Goal: Information Seeking & Learning: Learn about a topic

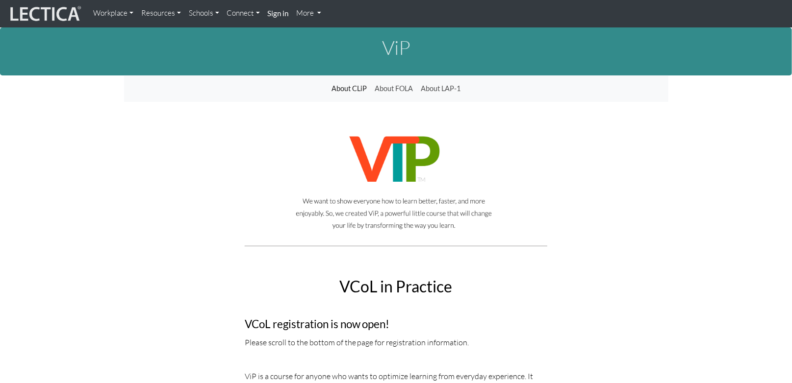
click at [164, 14] on link "Resources" at bounding box center [161, 13] width 48 height 19
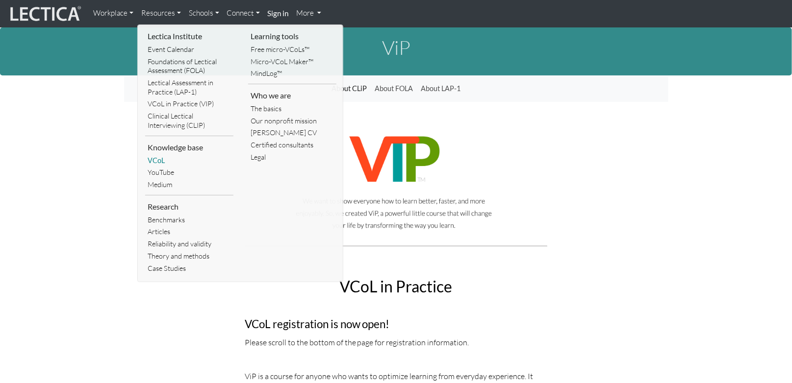
click at [159, 158] on link "VCoL" at bounding box center [189, 161] width 88 height 12
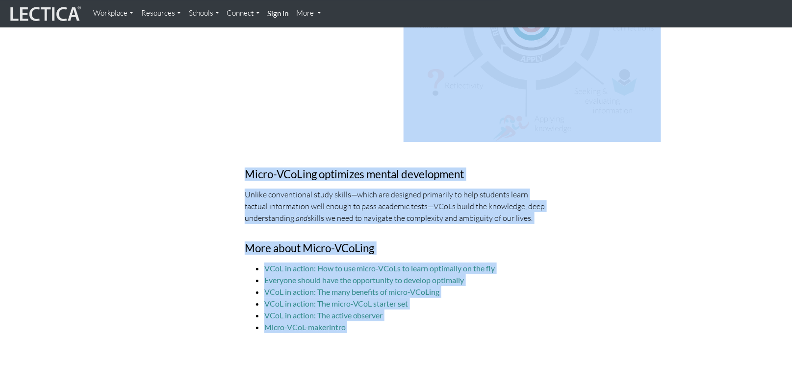
scroll to position [2711, 0]
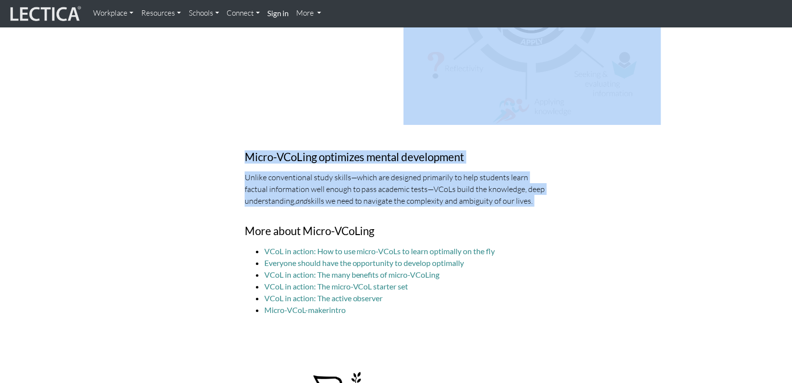
drag, startPoint x: 273, startPoint y: 83, endPoint x: 556, endPoint y: 206, distance: 308.6
copy div "Loremips dolors am consecte (ADiP) eli sed +4 doeius Tem in Utlabor'e dolorema …"
